Goal: Information Seeking & Learning: Learn about a topic

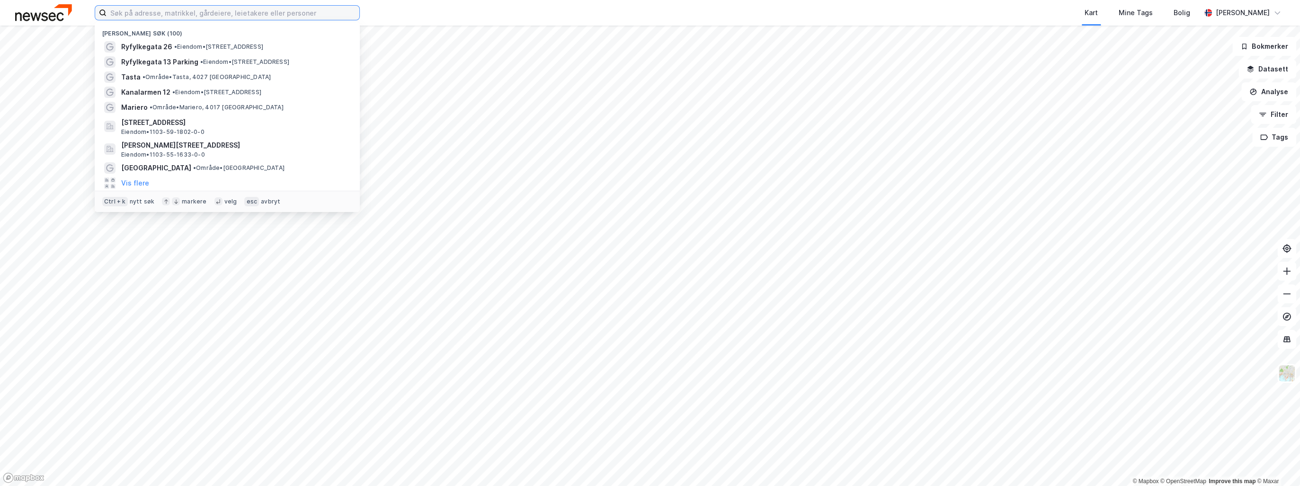
click at [161, 15] on input at bounding box center [233, 13] width 253 height 14
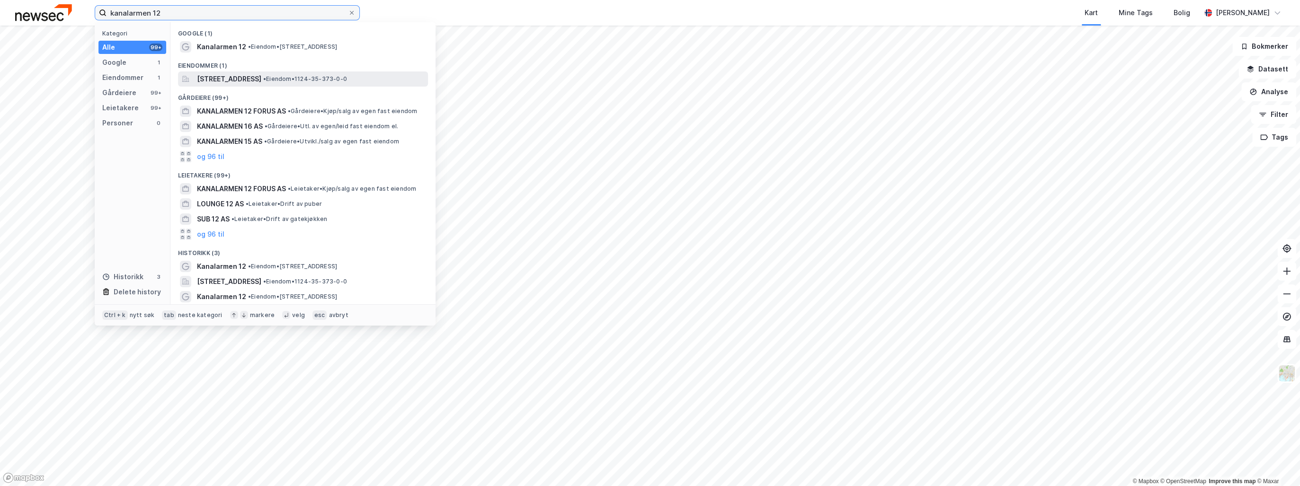
type input "kanalarmen 12"
click at [259, 78] on span "[STREET_ADDRESS]" at bounding box center [229, 78] width 64 height 11
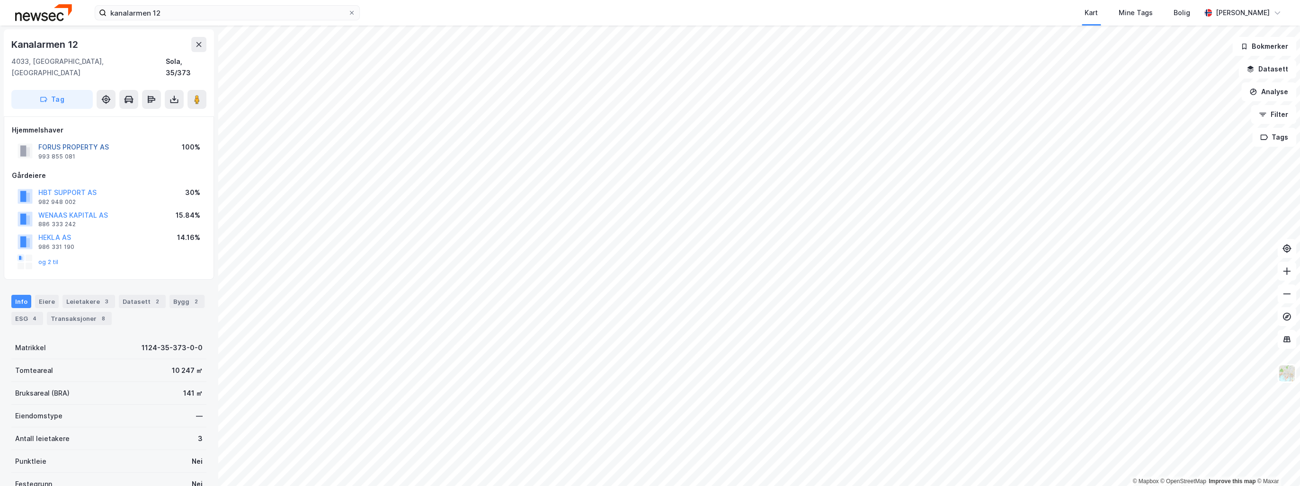
click at [0, 0] on button "FORUS PROPERTY AS" at bounding box center [0, 0] width 0 height 0
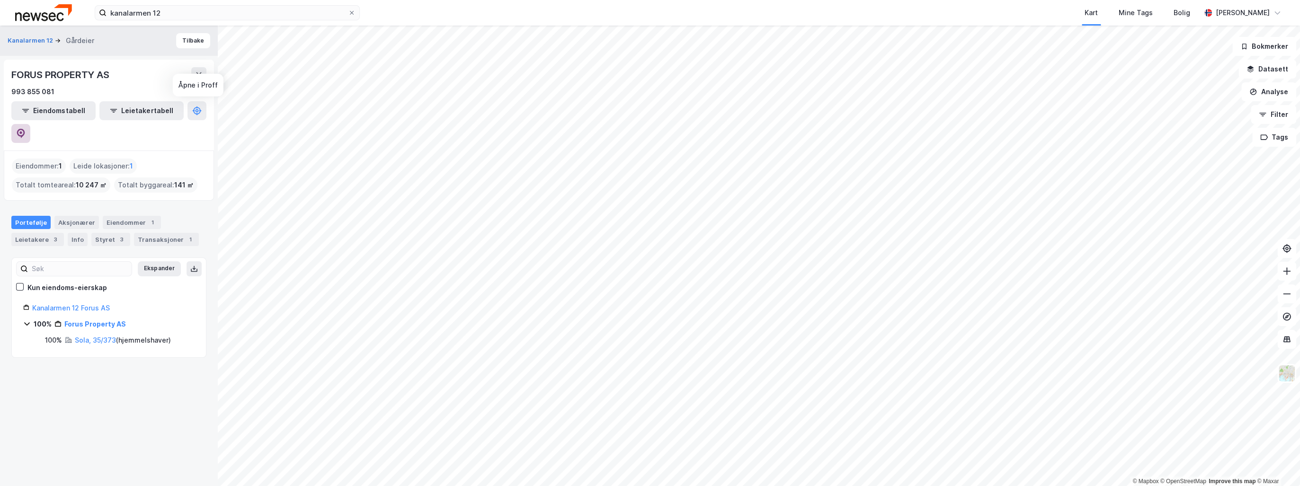
click at [22, 131] on icon at bounding box center [20, 132] width 3 height 3
click at [171, 11] on input "kanalarmen 12" at bounding box center [227, 13] width 241 height 14
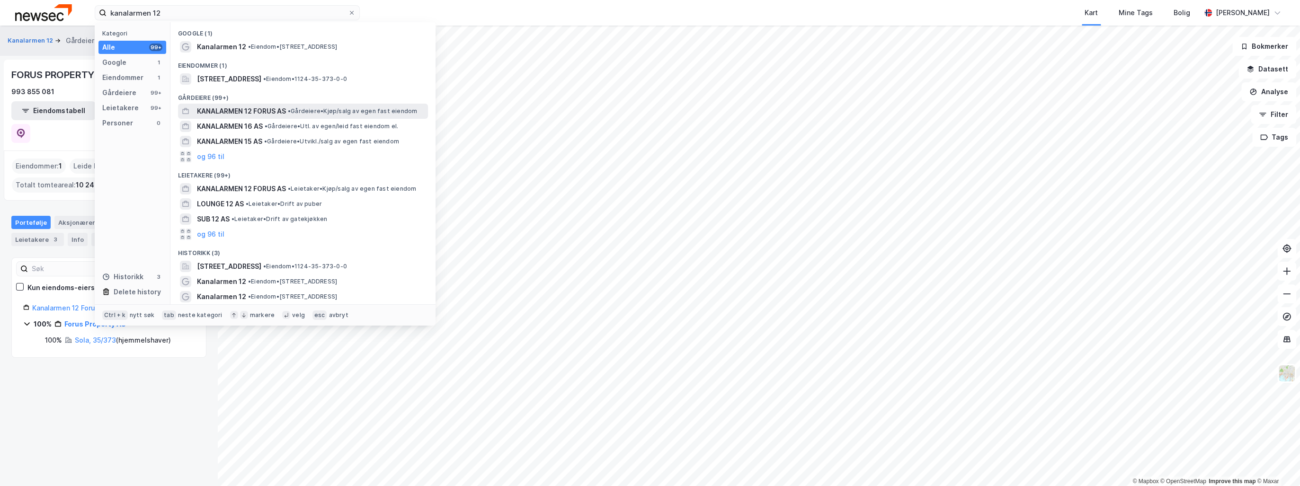
click at [214, 112] on span "KANALARMEN 12 FORUS AS" at bounding box center [241, 111] width 89 height 11
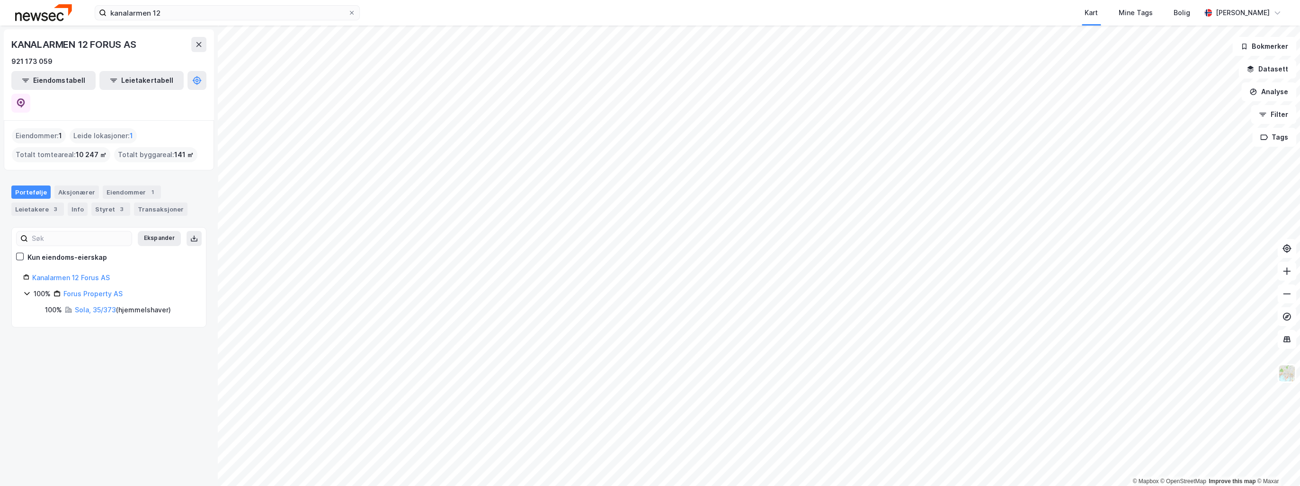
click at [42, 128] on div "Eiendommer : 1" at bounding box center [39, 135] width 54 height 15
click at [158, 231] on button "Ekspander" at bounding box center [159, 238] width 43 height 15
click at [115, 186] on div "Eiendommer 1" at bounding box center [132, 192] width 58 height 13
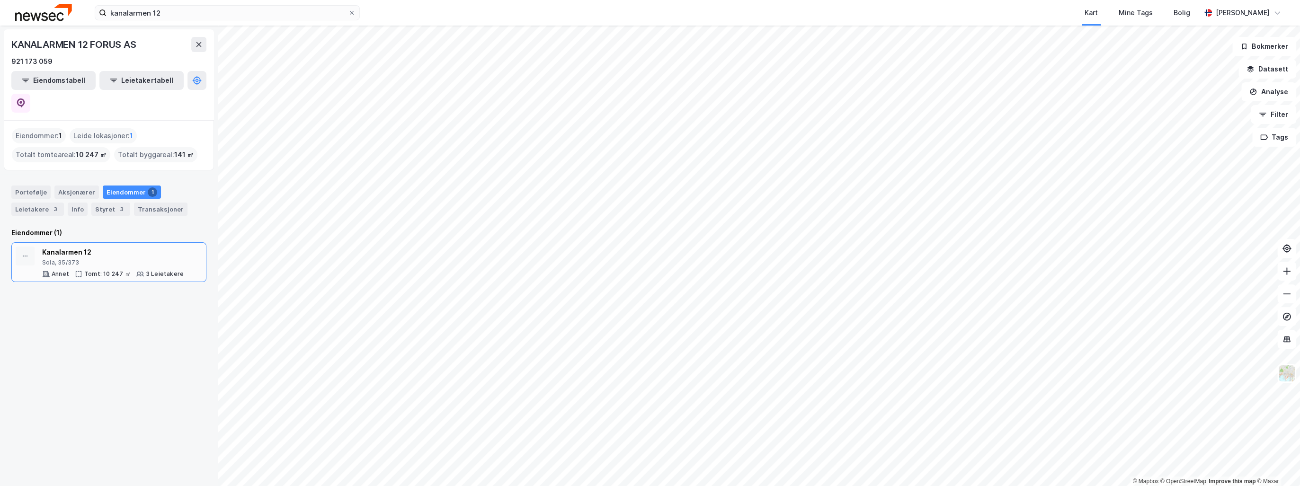
click at [77, 247] on div "Kanalarmen 12" at bounding box center [113, 252] width 142 height 11
